Goal: Task Accomplishment & Management: Use online tool/utility

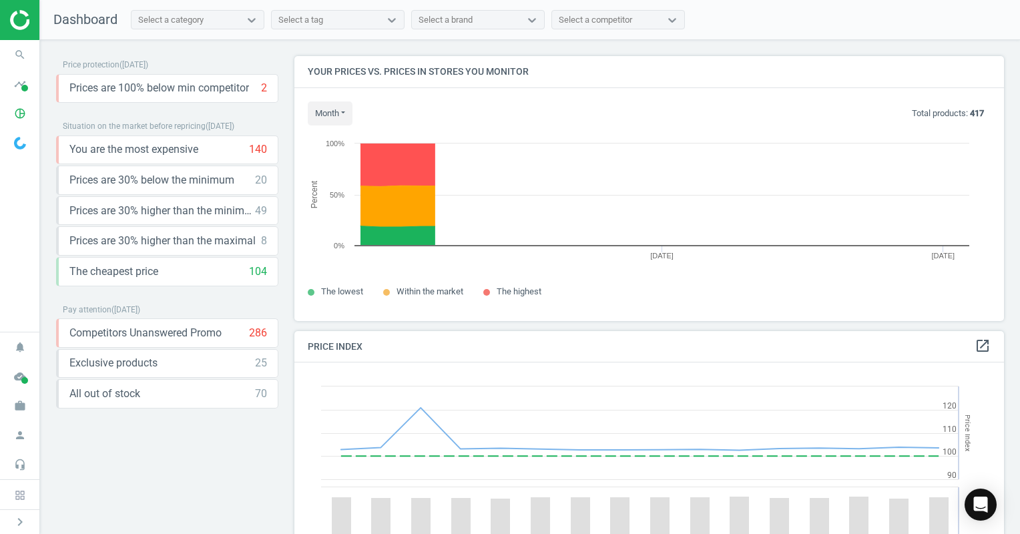
scroll to position [328, 720]
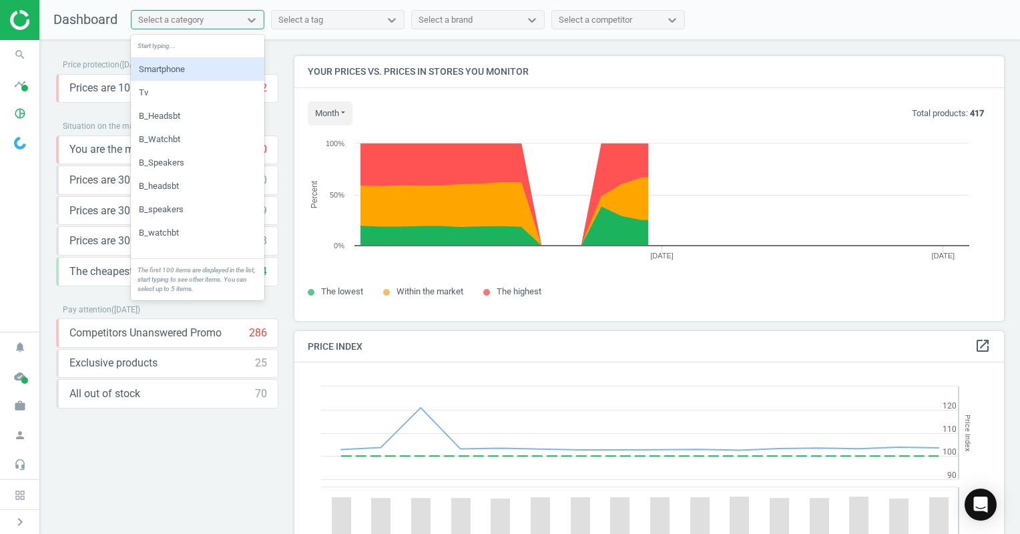
click at [182, 21] on div "Select a category" at bounding box center [170, 20] width 65 height 12
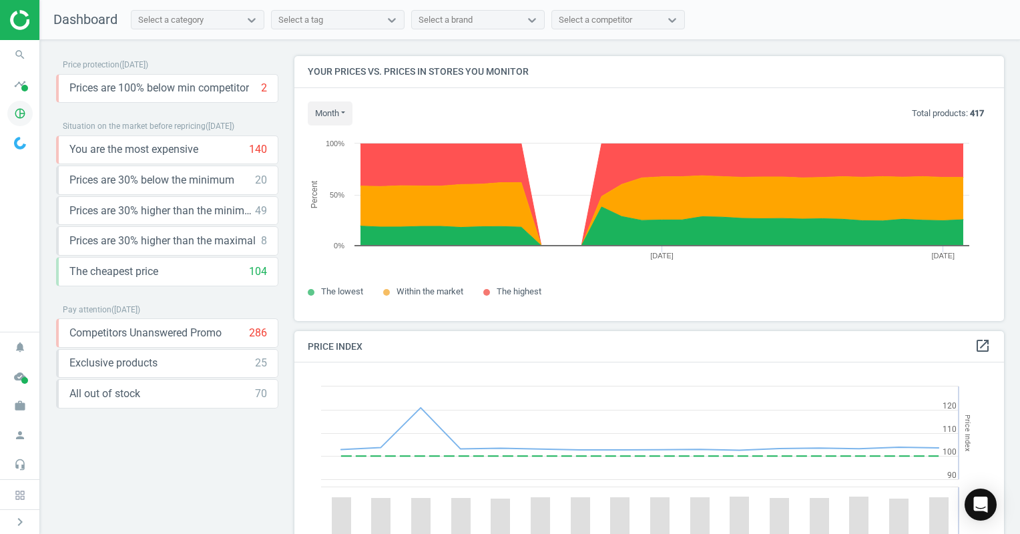
click at [27, 112] on icon "pie_chart_outlined" at bounding box center [19, 113] width 25 height 25
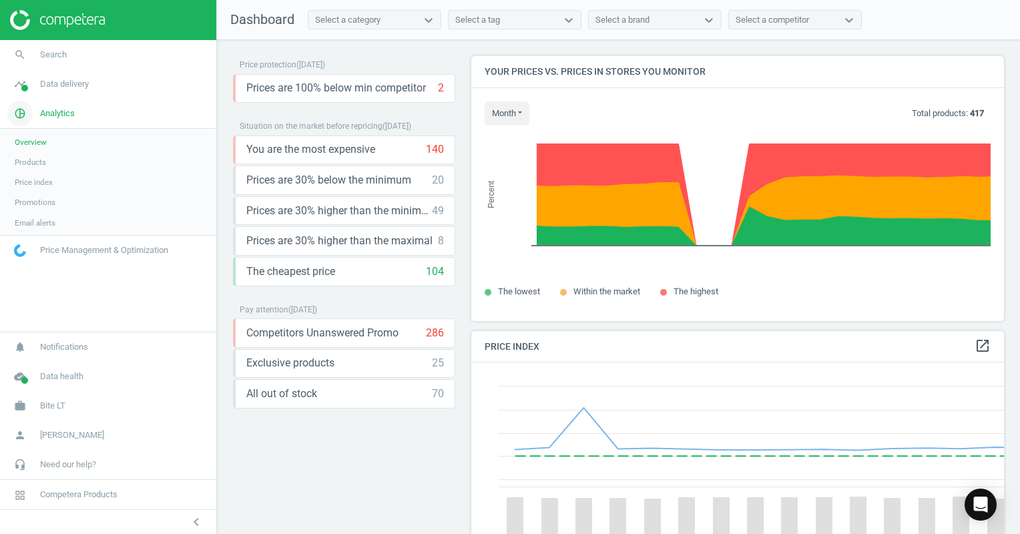
scroll to position [6, 7]
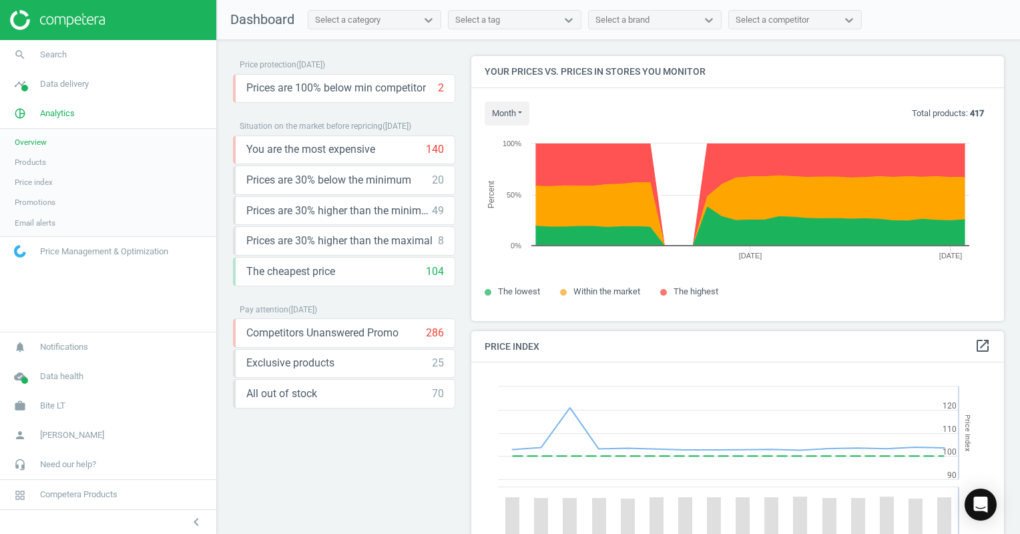
click at [45, 203] on span "Promotions" at bounding box center [35, 202] width 41 height 11
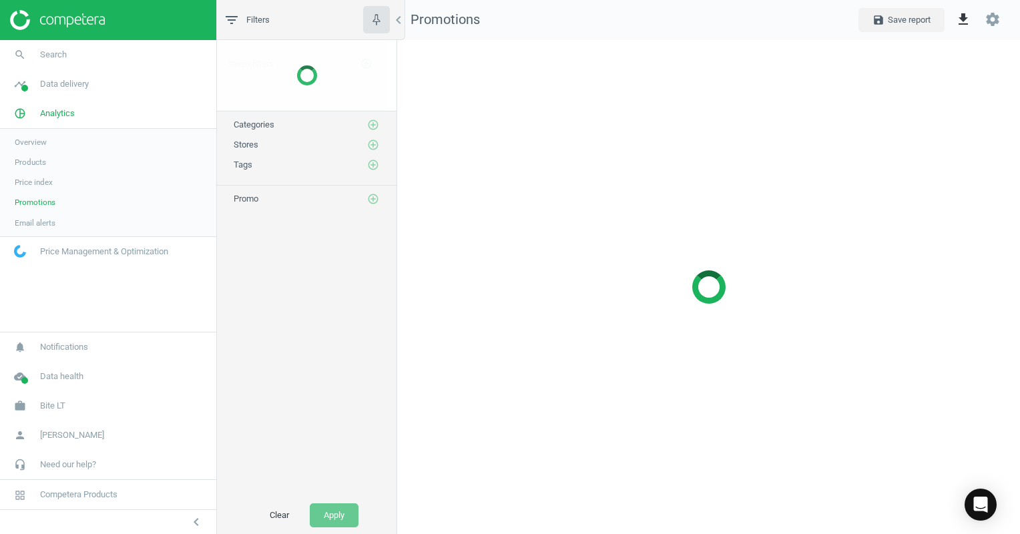
scroll to position [515, 644]
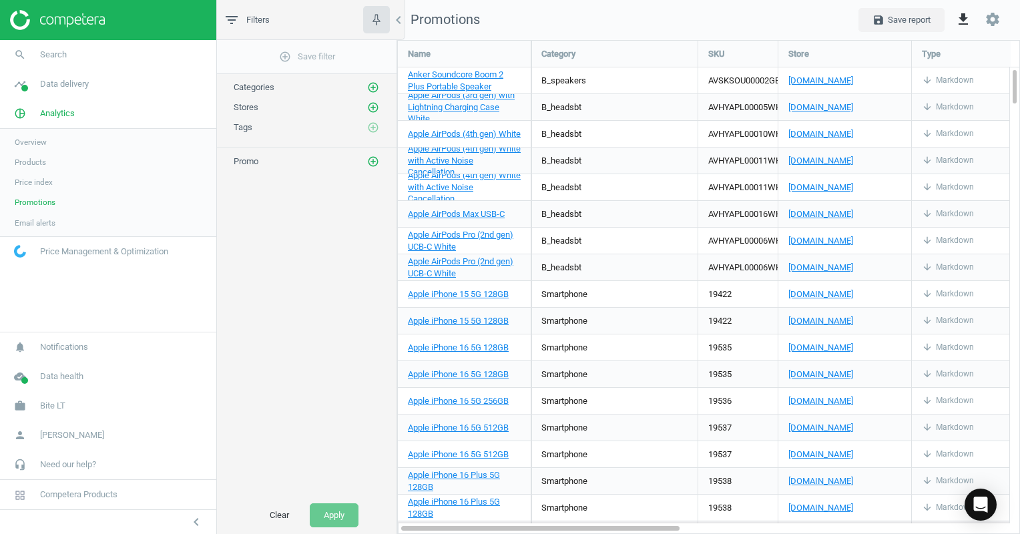
click at [40, 166] on span "Products" at bounding box center [30, 162] width 31 height 11
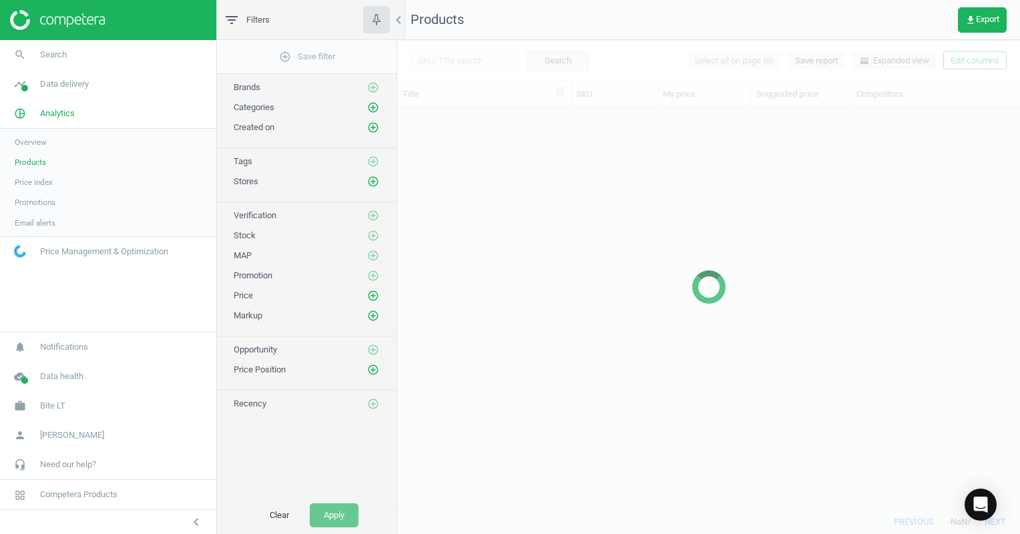
scroll to position [382, 613]
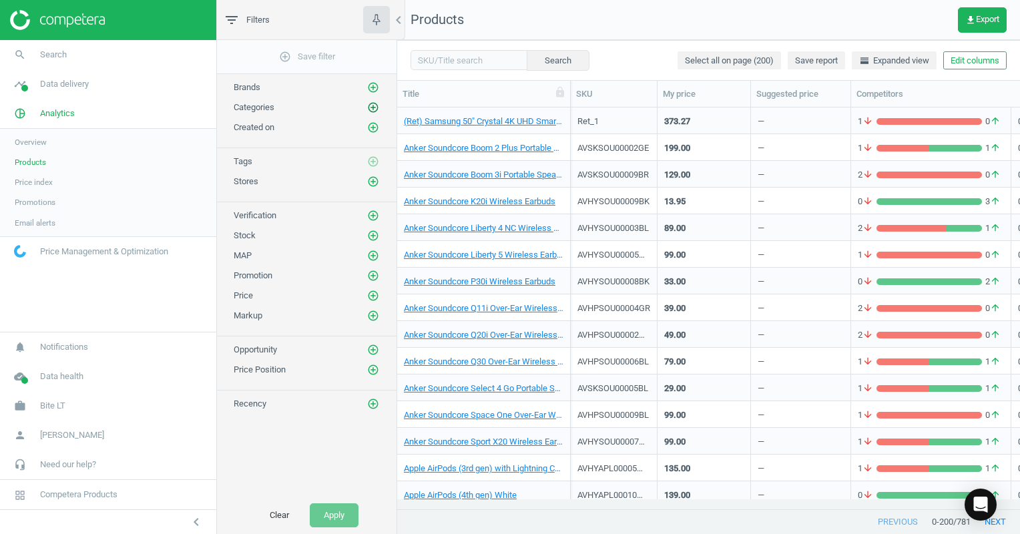
click at [371, 107] on icon "add_circle_outline" at bounding box center [373, 107] width 12 height 12
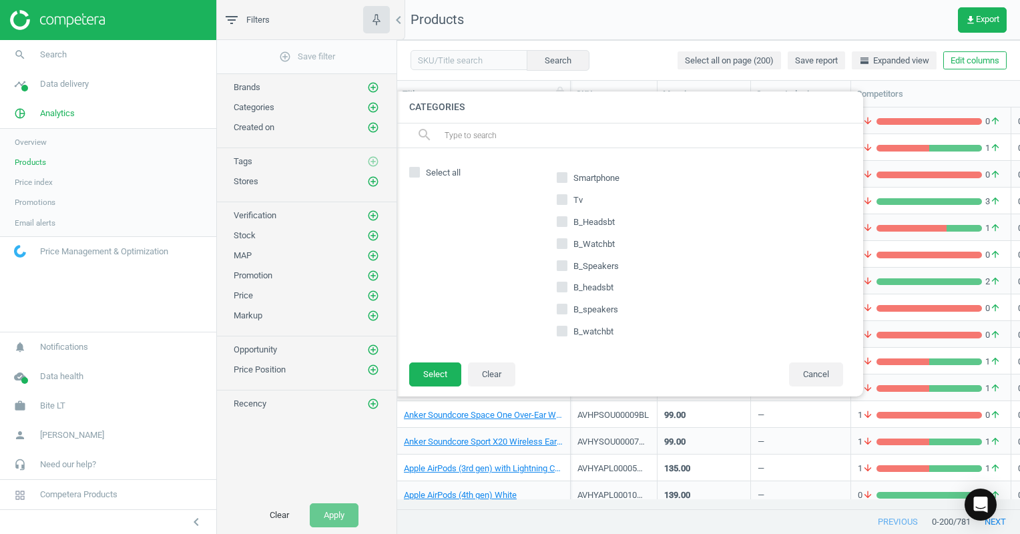
click at [569, 176] on label "Smartphone" at bounding box center [589, 178] width 65 height 19
click at [567, 176] on input "Smartphone" at bounding box center [562, 177] width 9 height 9
checkbox input "true"
click at [438, 377] on button "Select" at bounding box center [435, 374] width 52 height 24
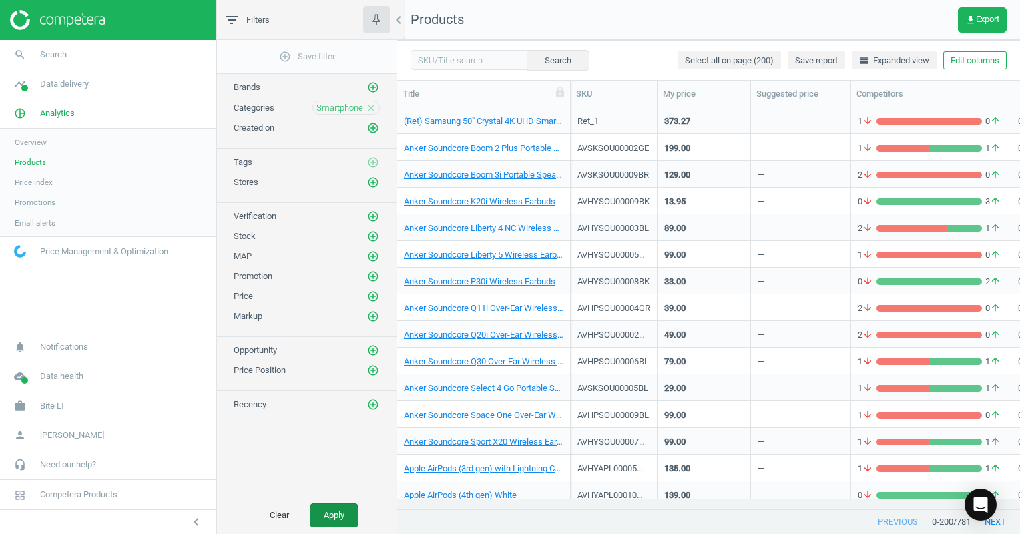
click at [334, 517] on button "Apply" at bounding box center [334, 515] width 49 height 24
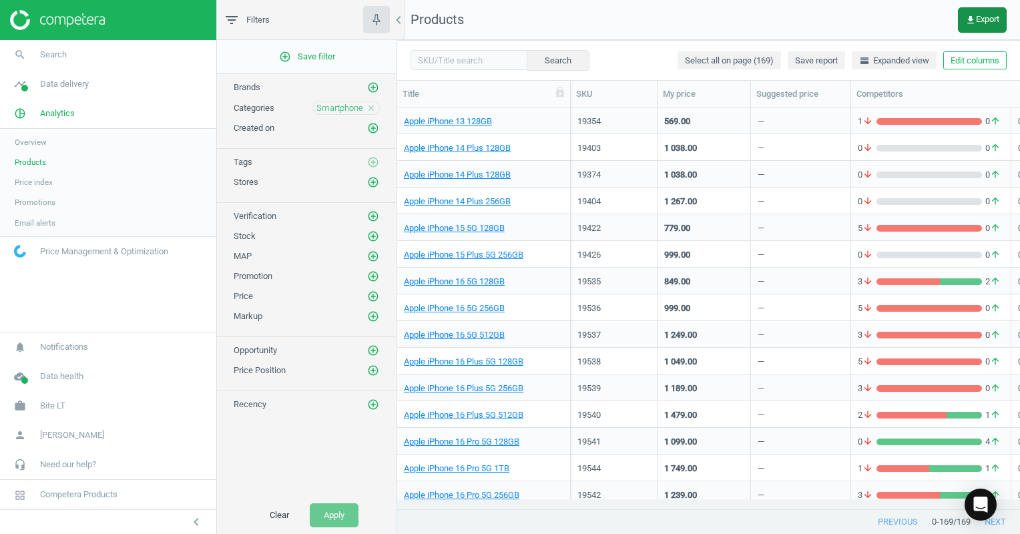
click at [983, 19] on span "get_app Export" at bounding box center [982, 20] width 34 height 11
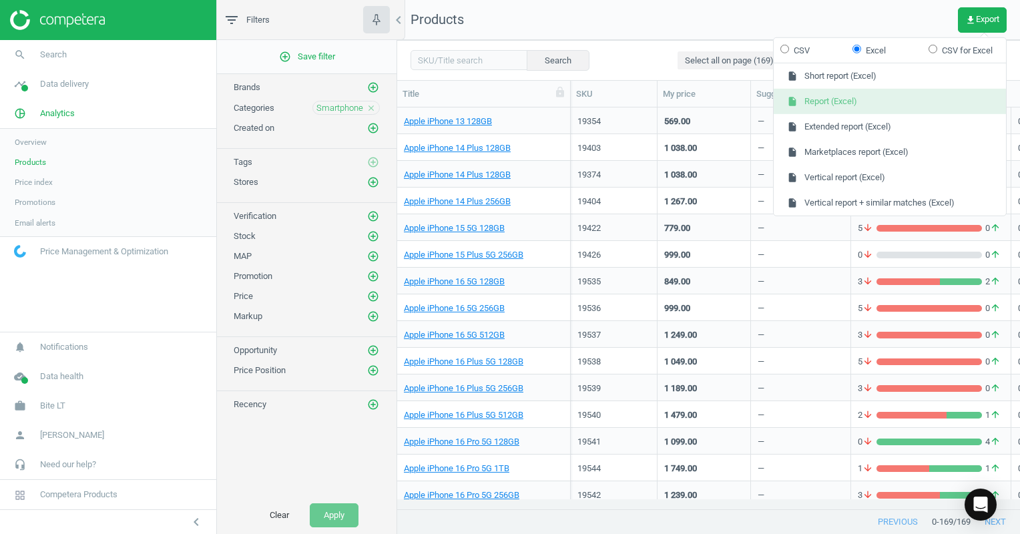
click at [889, 100] on button "insert_drive_file Report (Excel)" at bounding box center [890, 101] width 232 height 25
